Goal: Understand process/instructions: Learn how to perform a task or action

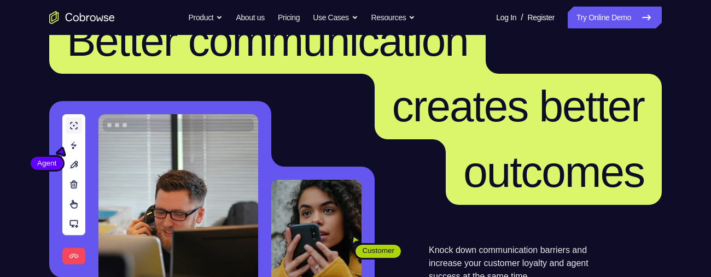
scroll to position [48, 0]
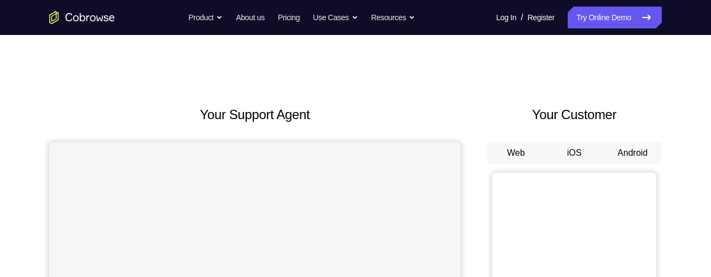
scroll to position [74, 0]
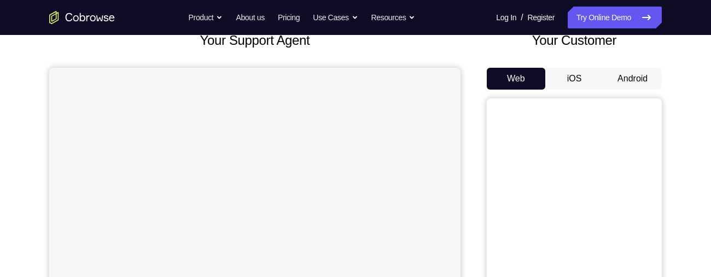
click at [640, 68] on button "Android" at bounding box center [633, 79] width 59 height 22
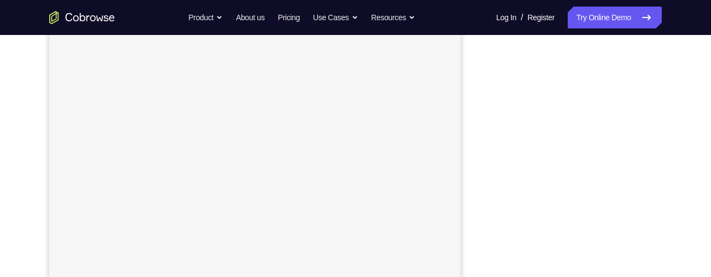
scroll to position [183, 0]
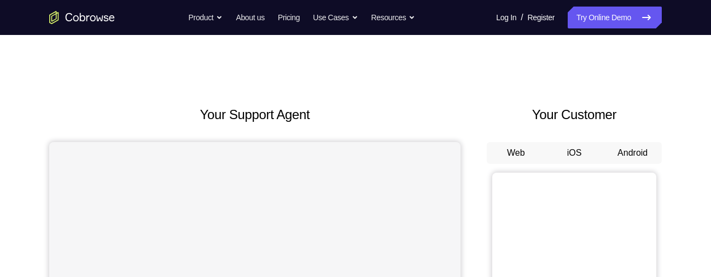
scroll to position [50, 0]
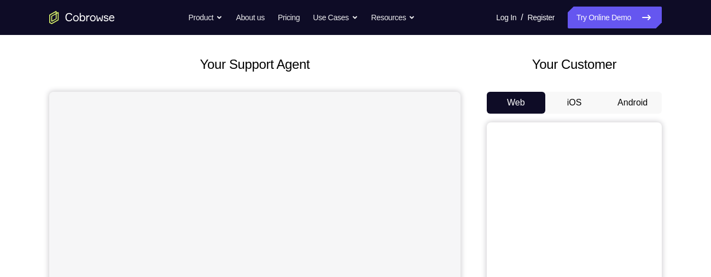
click at [633, 103] on button "Android" at bounding box center [633, 103] width 59 height 22
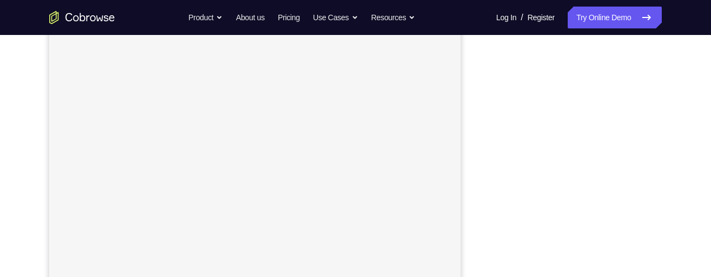
scroll to position [172, 0]
